Goal: Check status: Check status

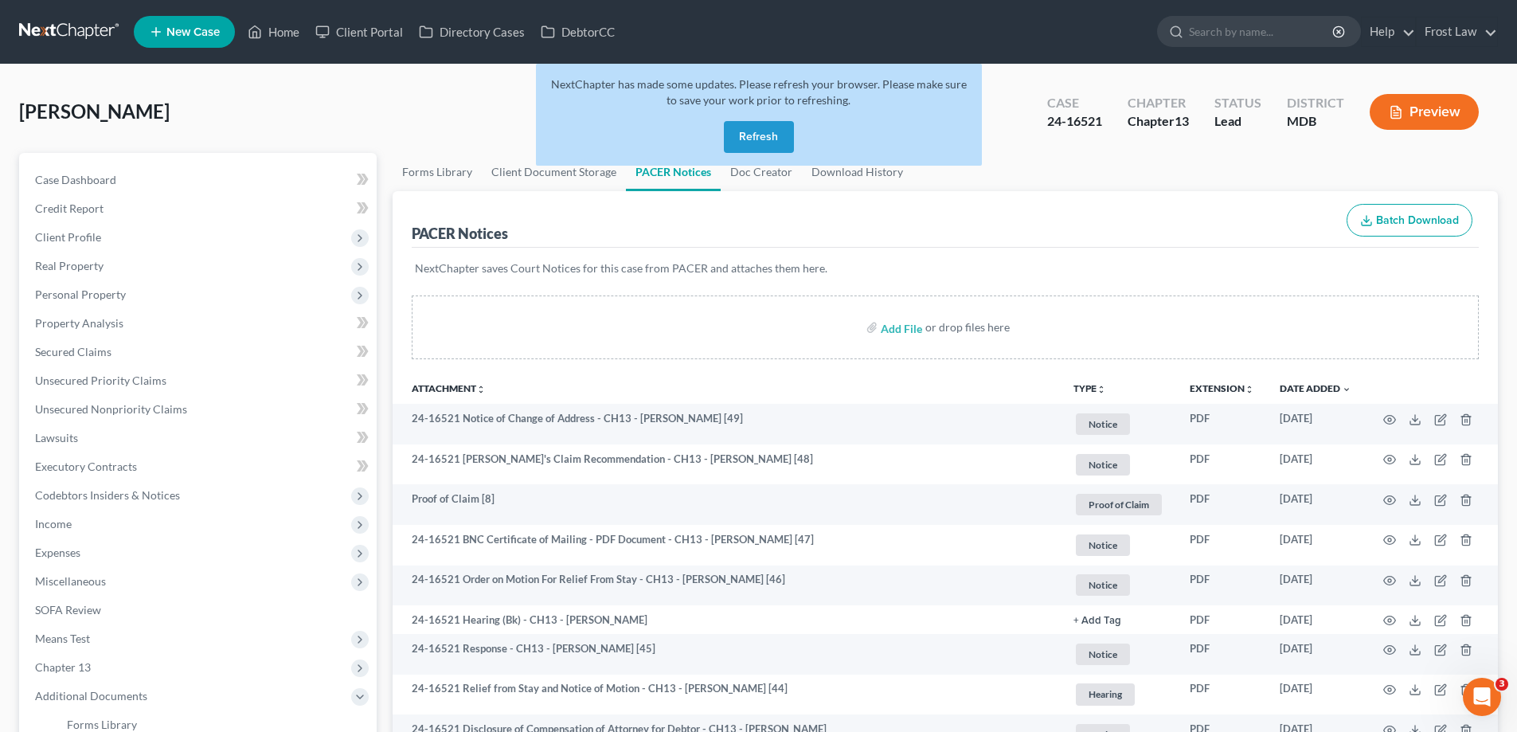
click at [747, 130] on button "Refresh" at bounding box center [759, 137] width 70 height 32
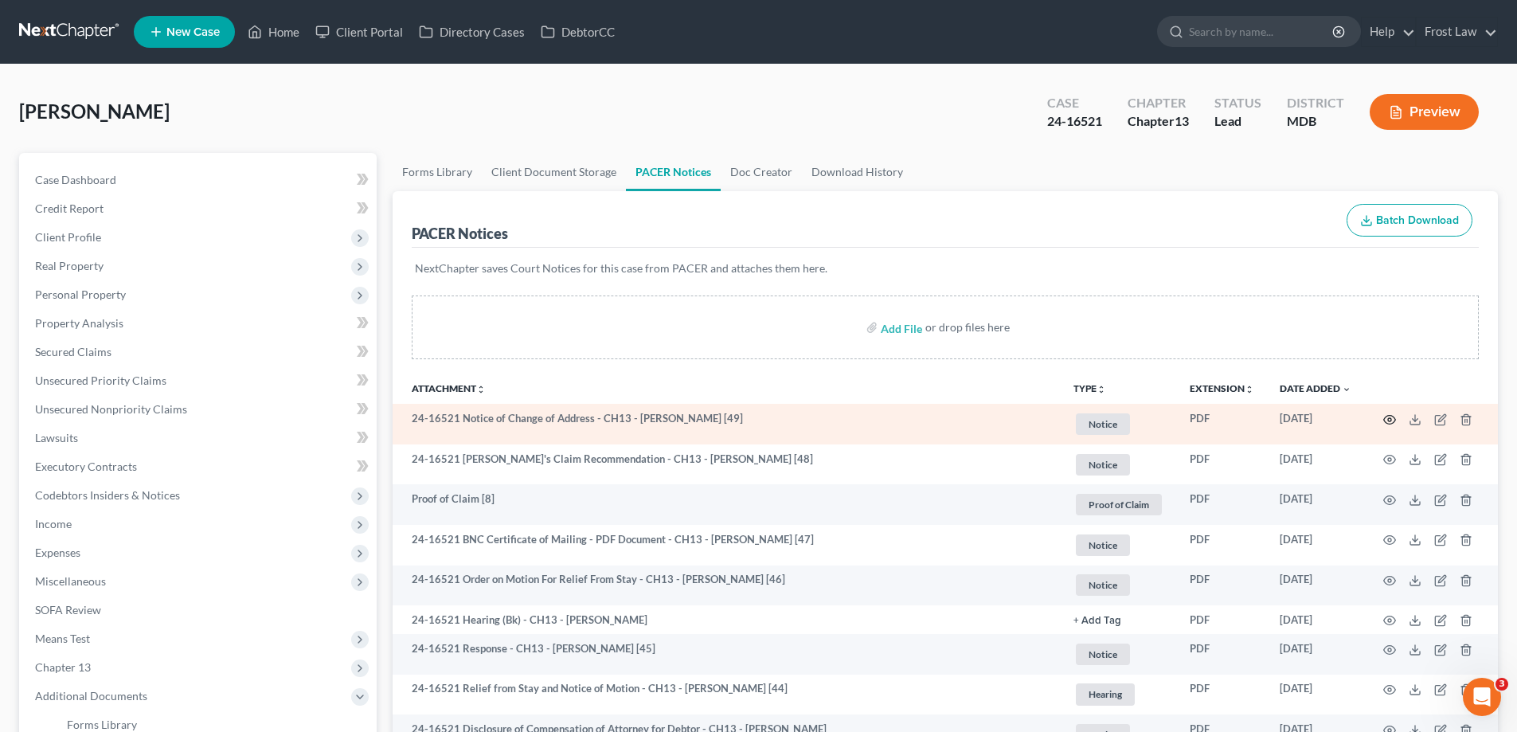
click at [1388, 416] on icon "button" at bounding box center [1390, 419] width 12 height 9
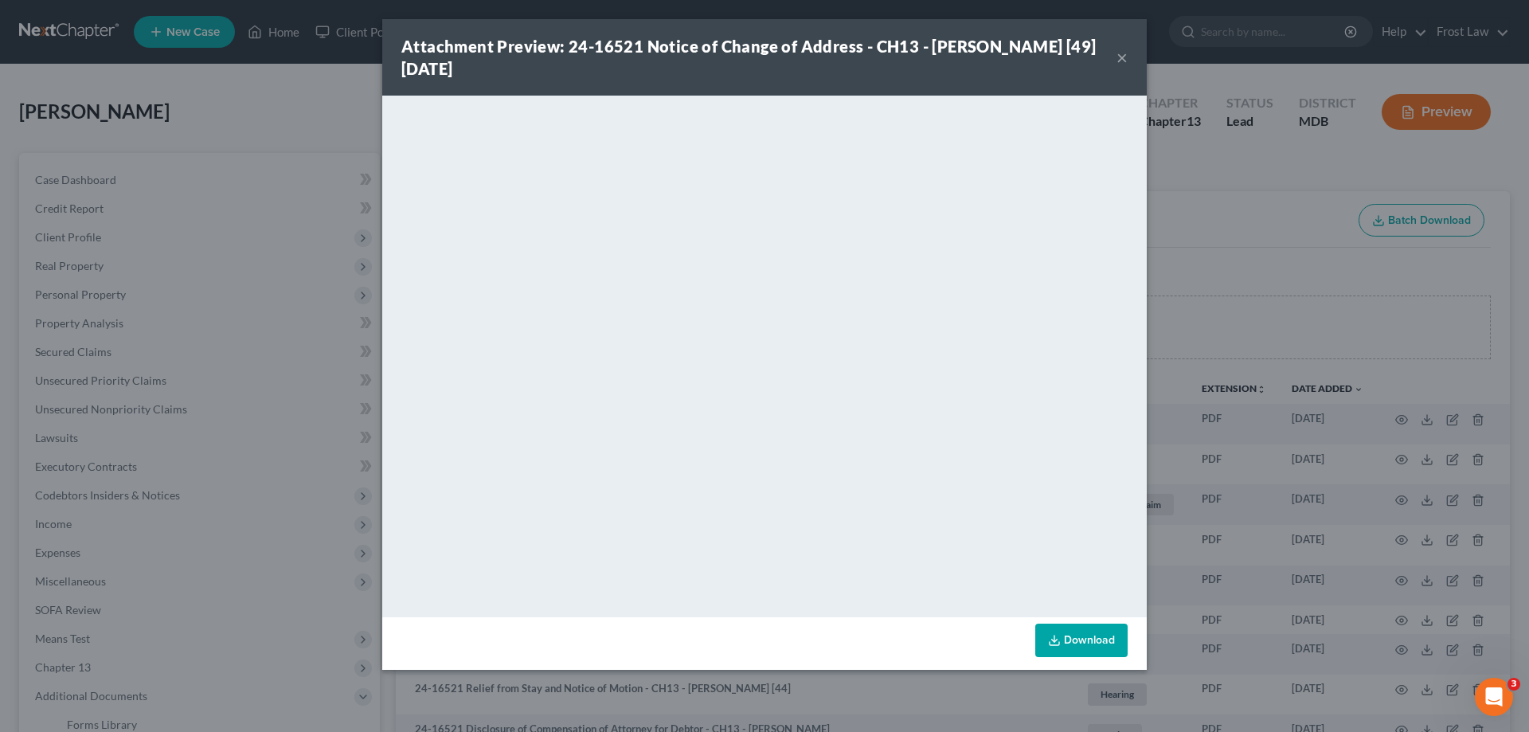
drag, startPoint x: 1121, startPoint y: 58, endPoint x: 1112, endPoint y: 58, distance: 8.8
click at [1122, 56] on button "×" at bounding box center [1121, 57] width 11 height 19
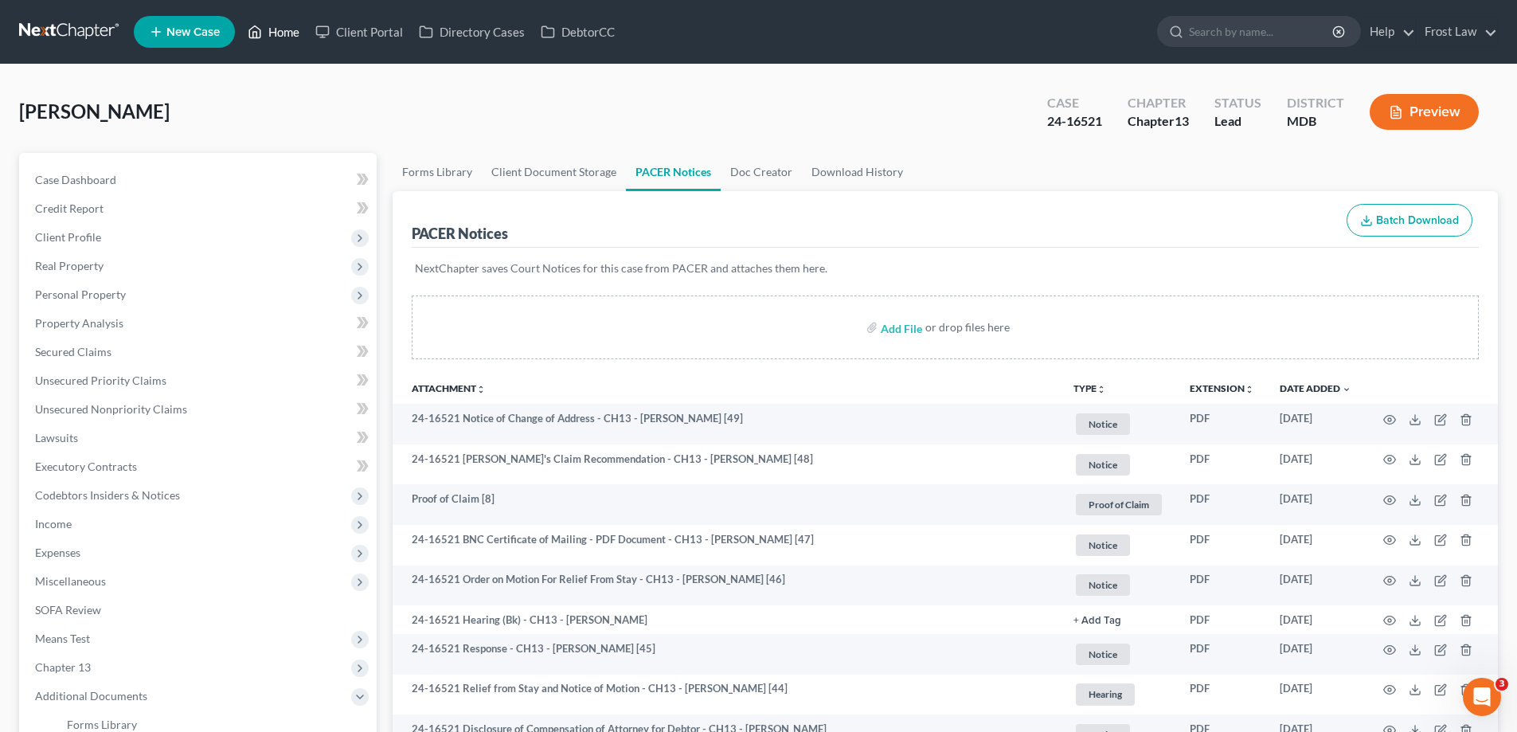
click at [280, 42] on link "Home" at bounding box center [274, 32] width 68 height 29
